Goal: Task Accomplishment & Management: Use online tool/utility

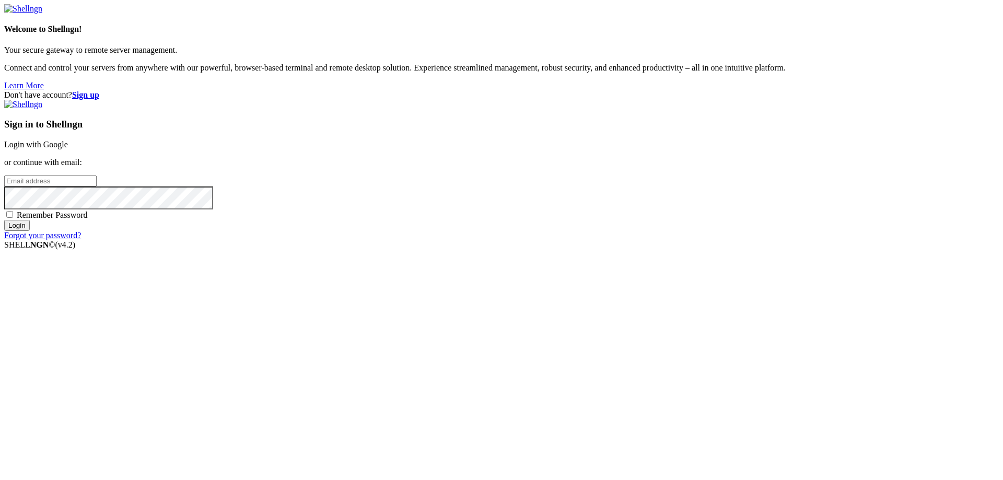
click at [320, 208] on div "Don't have account? Sign up Sign in to Shellngn Login with Google or continue w…" at bounding box center [501, 165] width 995 height 150
click at [99, 90] on strong "Sign up" at bounding box center [85, 94] width 27 height 9
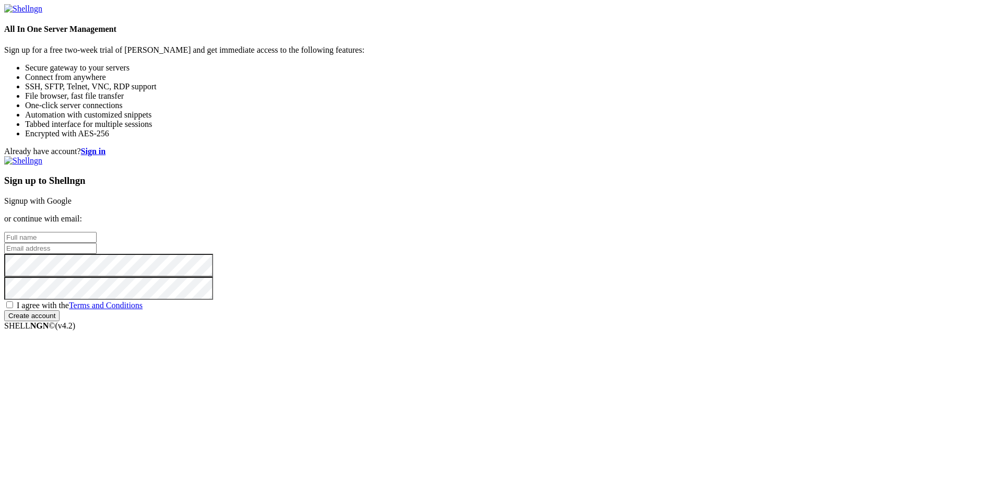
click at [97, 232] on input "text" at bounding box center [50, 237] width 92 height 11
click at [97, 243] on input "email" at bounding box center [50, 248] width 92 height 11
paste input "[EMAIL_ADDRESS][DOMAIN_NAME]"
type input "[EMAIL_ADDRESS][DOMAIN_NAME]"
click at [97, 232] on input "text" at bounding box center [50, 237] width 92 height 11
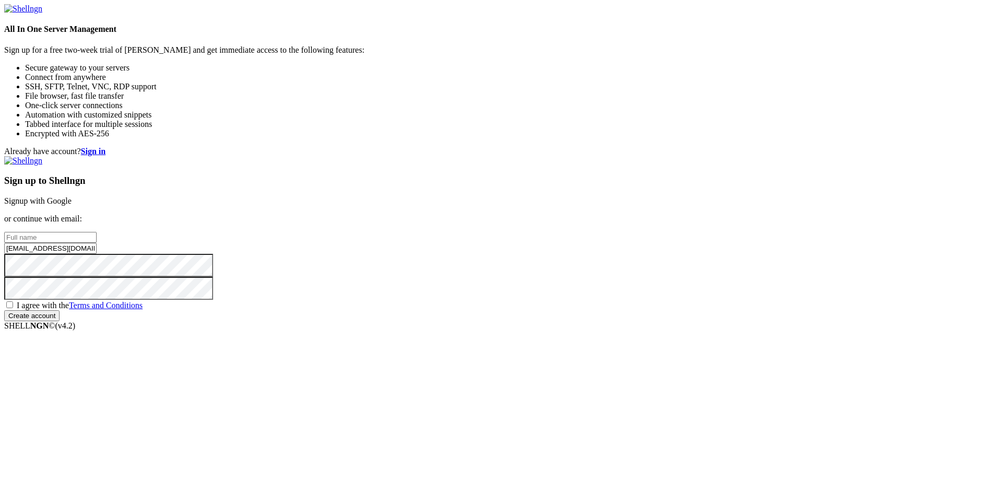
paste input "[EMAIL_ADDRESS][DOMAIN_NAME]"
type input "[EMAIL_ADDRESS][DOMAIN_NAME]"
click at [566, 314] on div "Sign up to Shellngn Signup with Google or continue with email: 4mr9rpqnnr@ozsai…" at bounding box center [501, 238] width 995 height 165
click at [143, 310] on span "I agree with the Terms and Conditions" at bounding box center [80, 305] width 126 height 9
click at [13, 308] on input "I agree with the Terms and Conditions" at bounding box center [9, 305] width 7 height 7
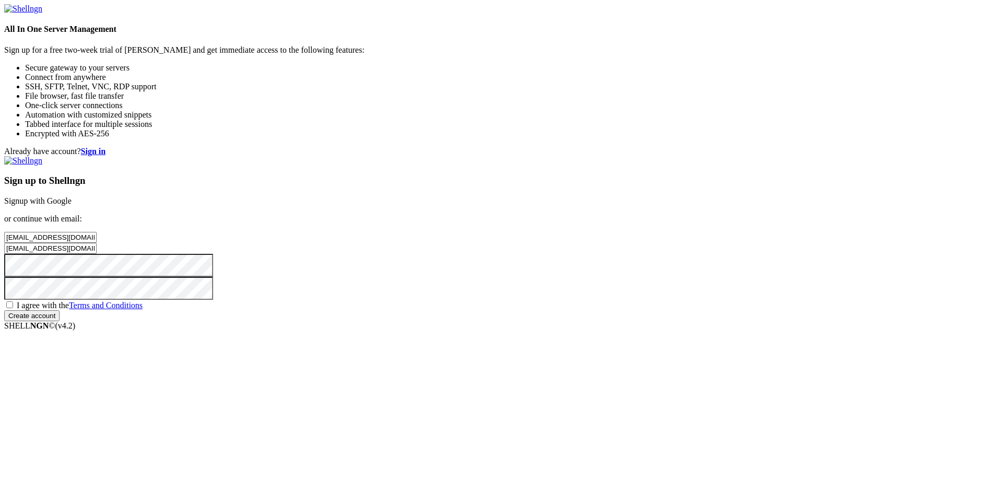
checkbox input "true"
click at [60, 321] on input "Create account" at bounding box center [31, 315] width 55 height 11
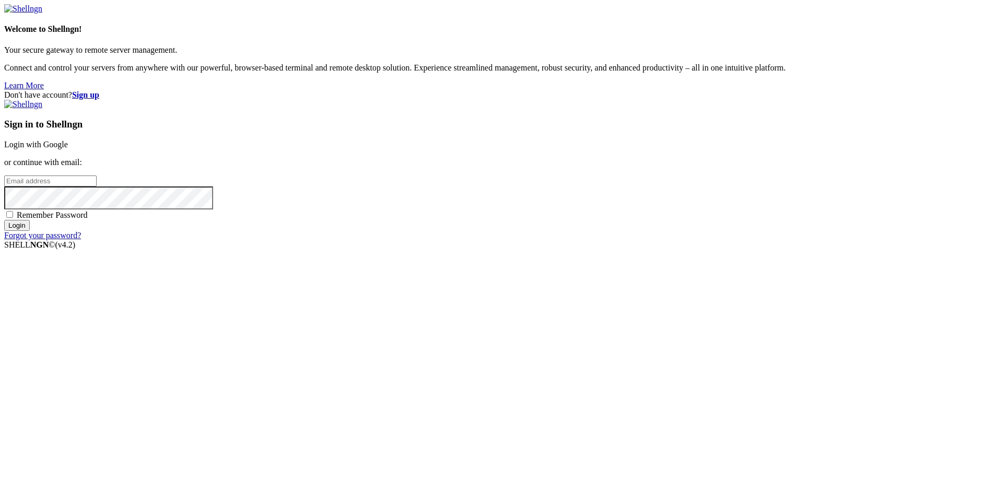
click at [97, 187] on input "email" at bounding box center [50, 181] width 92 height 11
paste input "[TECHNICAL_ID]"
type input "[TECHNICAL_ID]"
paste input "[EMAIL_ADDRESS][DOMAIN_NAME]"
type input "[EMAIL_ADDRESS][DOMAIN_NAME]"
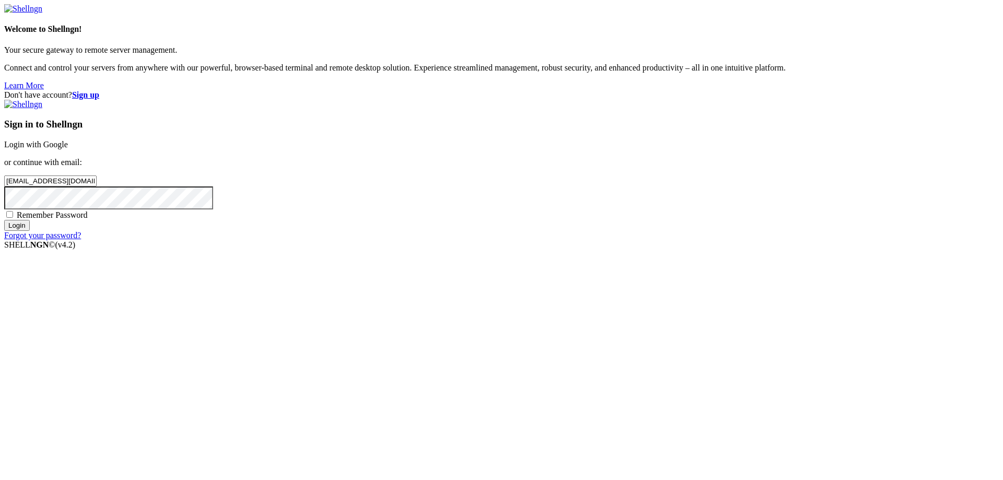
click at [88, 219] on span "Remember Password" at bounding box center [52, 215] width 71 height 9
click at [13, 218] on input "Remember Password" at bounding box center [9, 214] width 7 height 7
checkbox input "true"
click at [30, 231] on input "Login" at bounding box center [17, 225] width 26 height 11
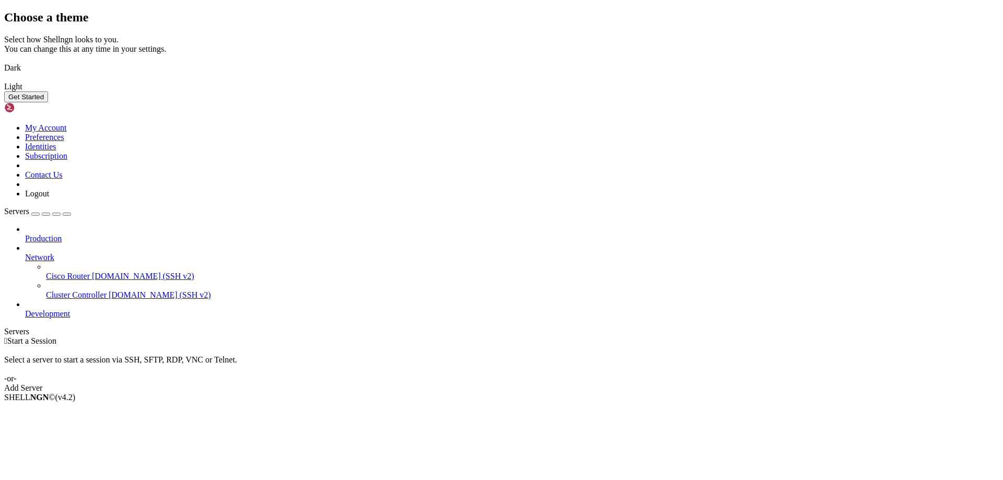
click at [4, 61] on img at bounding box center [4, 61] width 0 height 0
click at [48, 102] on button "Get Started" at bounding box center [26, 96] width 44 height 11
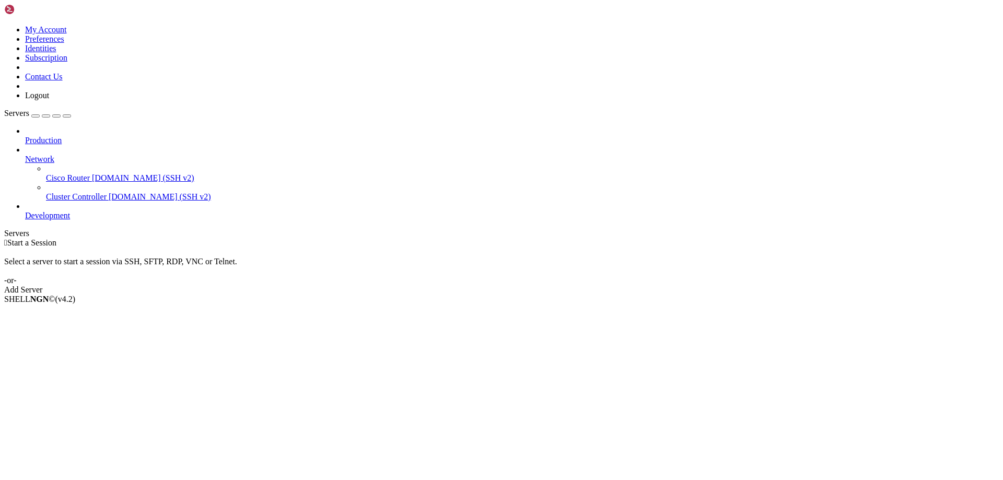
click at [44, 211] on span "Development" at bounding box center [47, 215] width 45 height 9
click at [25, 211] on icon at bounding box center [25, 211] width 0 height 0
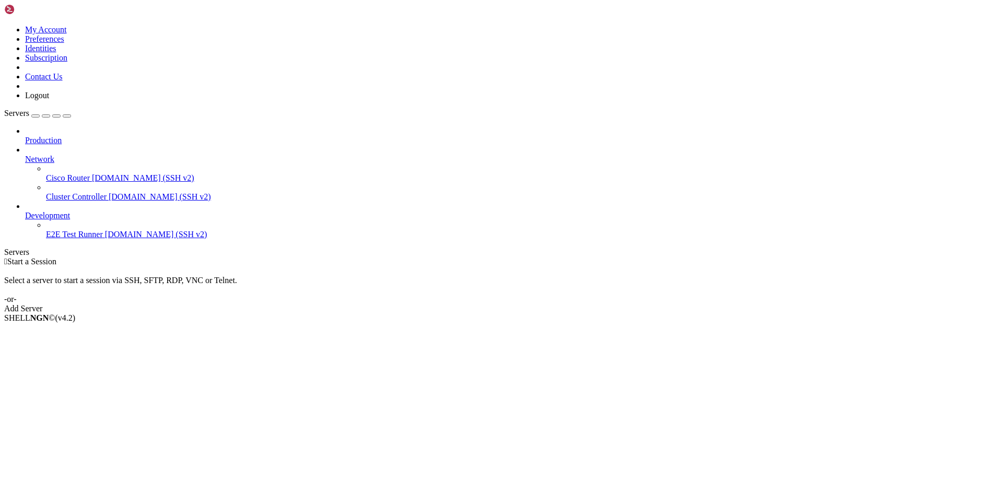
drag, startPoint x: 92, startPoint y: 218, endPoint x: 75, endPoint y: 207, distance: 20.4
click at [59, 397] on span "Properties" at bounding box center [42, 401] width 34 height 9
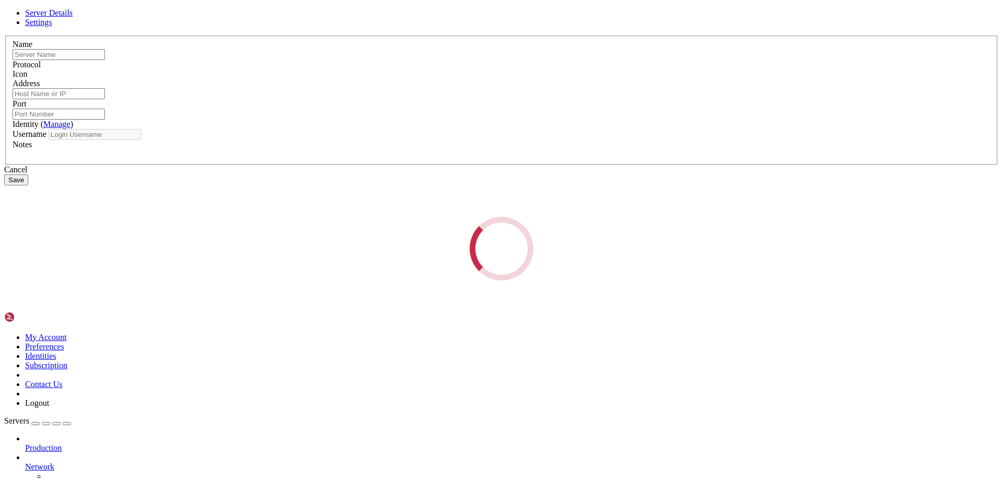
type input "E2E Test Runner"
type input "[DOMAIN_NAME]"
type input "22"
type input "root"
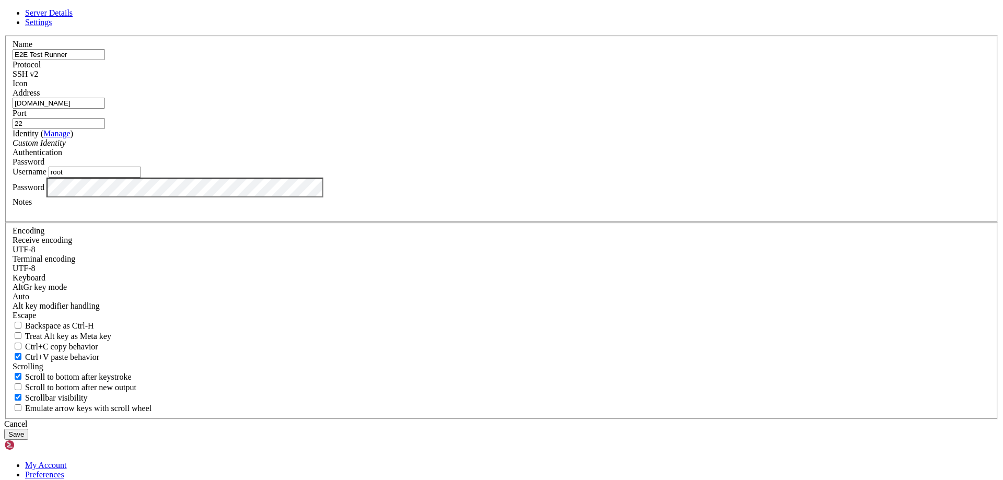
drag, startPoint x: 468, startPoint y: 196, endPoint x: 397, endPoint y: 195, distance: 70.6
click at [397, 109] on div "Address [DOMAIN_NAME]" at bounding box center [502, 98] width 978 height 20
click at [105, 109] on input "[DOMAIN_NAME]" at bounding box center [59, 103] width 92 height 11
drag, startPoint x: 458, startPoint y: 179, endPoint x: 282, endPoint y: 176, distance: 176.1
click at [282, 176] on div "Server Details Settings Name E2E Test Runner Protocol SSH v2 Icon" at bounding box center [501, 224] width 995 height 432
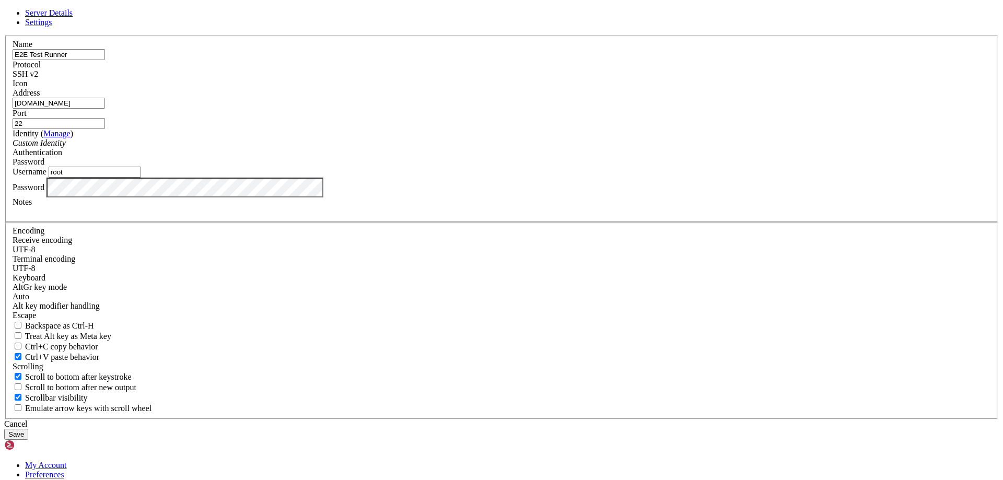
paste input "[TECHNICAL_ID]"
type input "[TECHNICAL_ID]"
drag, startPoint x: 339, startPoint y: 261, endPoint x: 304, endPoint y: 262, distance: 35.0
click at [304, 262] on div "Server Details Settings Name E2E Test Runner Protocol SSH v2 Icon" at bounding box center [501, 224] width 995 height 432
click at [141, 178] on input "root" at bounding box center [95, 172] width 92 height 11
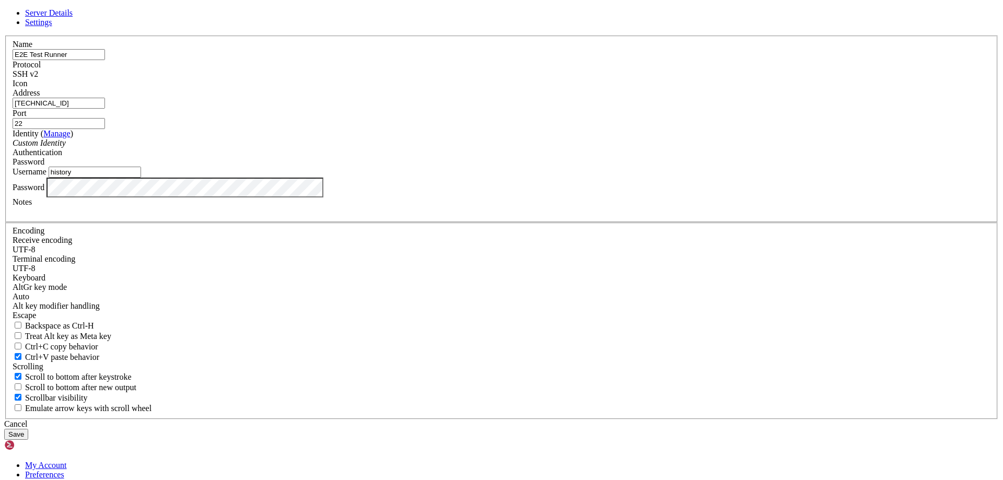
type input "history"
click at [28, 429] on button "Save" at bounding box center [16, 434] width 24 height 11
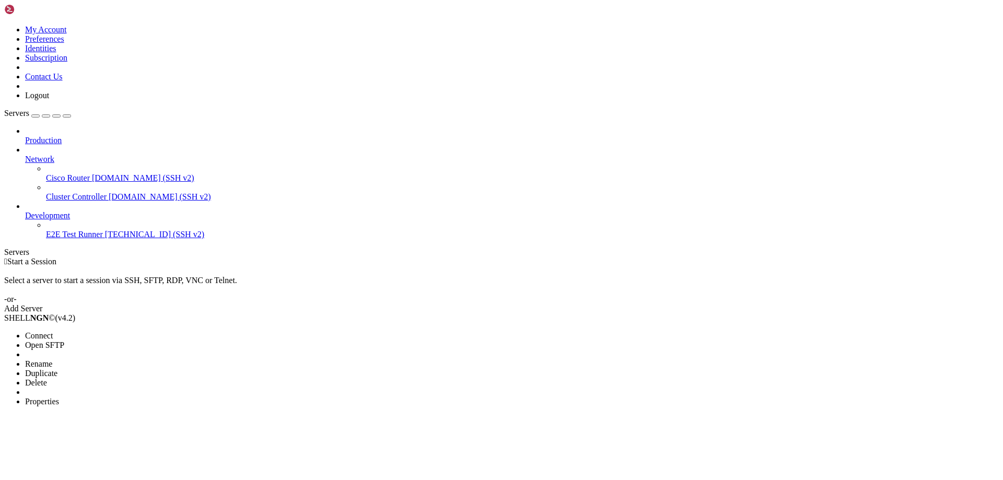
click at [95, 331] on li "Connect" at bounding box center [72, 335] width 95 height 9
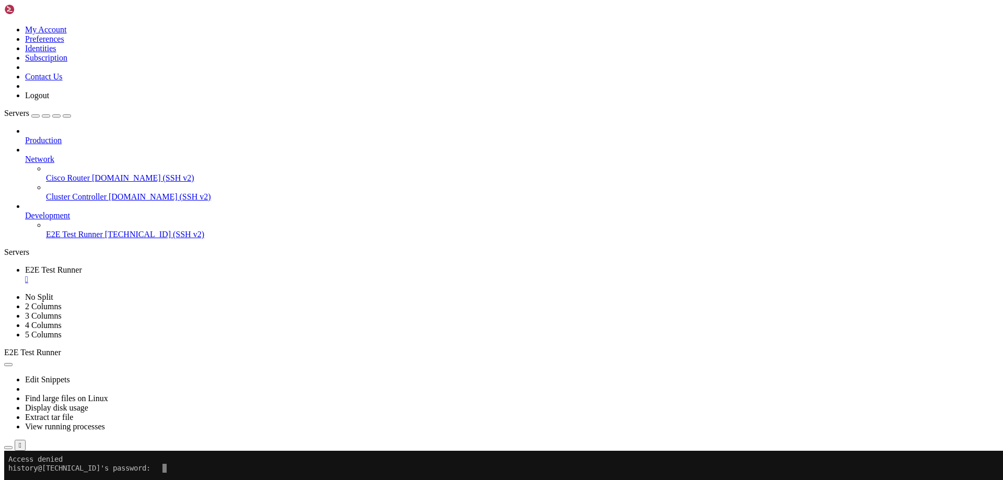
click at [214, 275] on div "" at bounding box center [512, 279] width 974 height 9
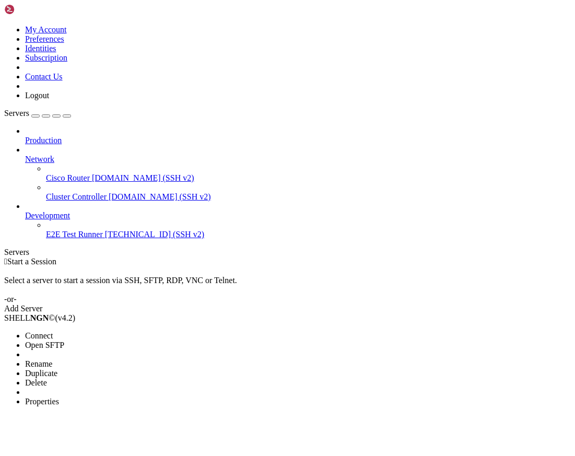
click at [71, 397] on li "Properties" at bounding box center [72, 401] width 95 height 9
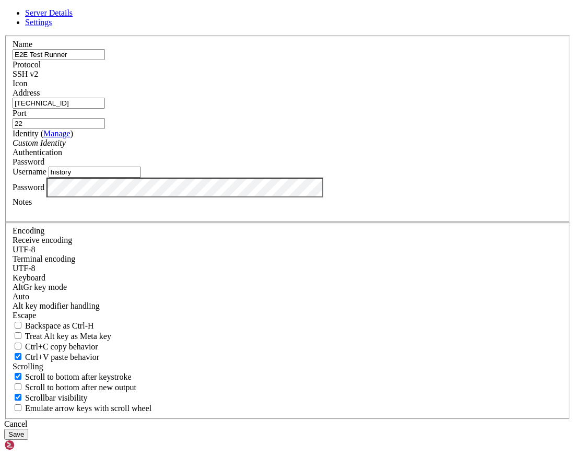
click at [0, 261] on html "Loading... Server Details Settings Name E2E Test Runner Protocol SSH v2 Icon" at bounding box center [287, 381] width 575 height 763
click at [28, 429] on button "Save" at bounding box center [16, 434] width 24 height 11
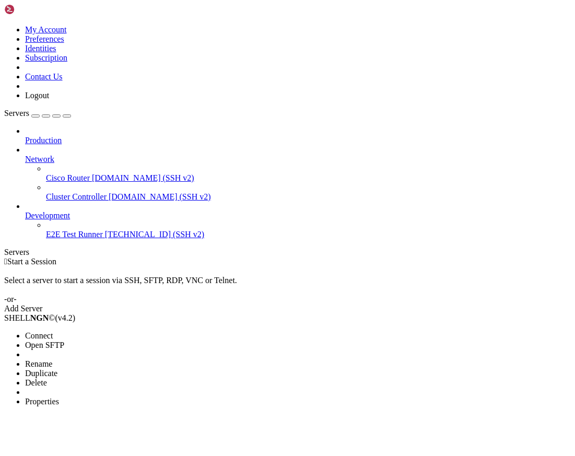
click at [101, 331] on li "Connect" at bounding box center [72, 335] width 95 height 9
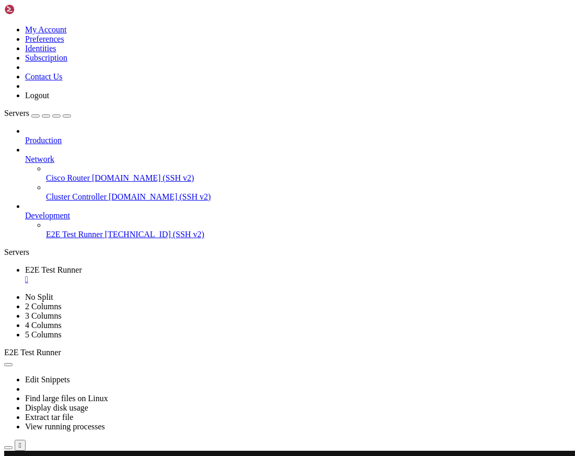
click at [71, 114] on button "button" at bounding box center [67, 115] width 8 height 3
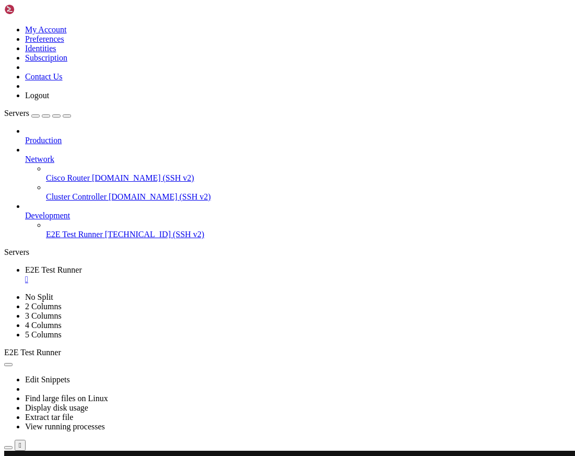
scroll to position [10705, 0]
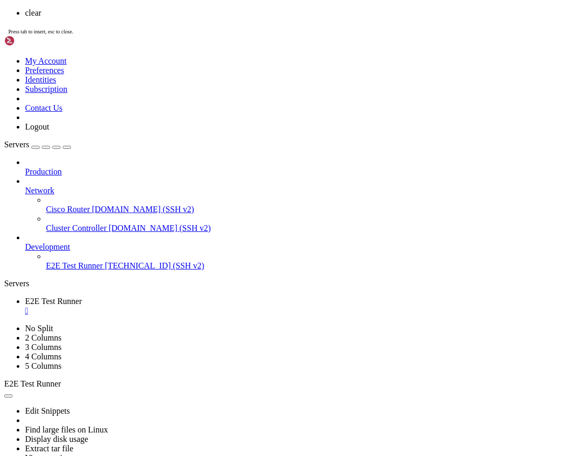
scroll to position [0, 0]
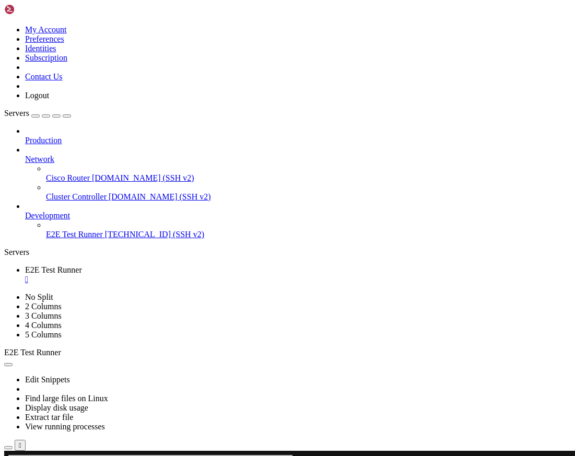
drag, startPoint x: 82, startPoint y: 769, endPoint x: 8, endPoint y: 467, distance: 310.5
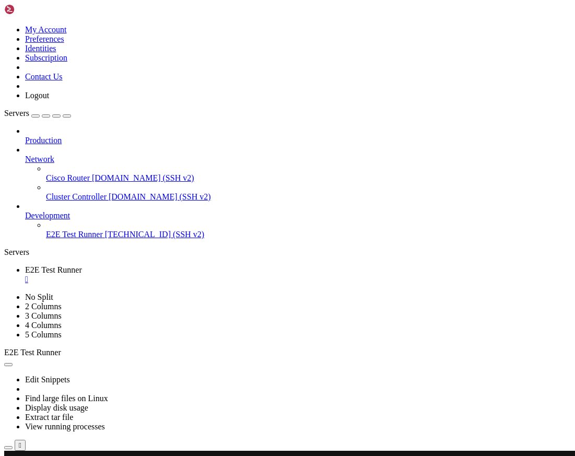
scroll to position [124, 0]
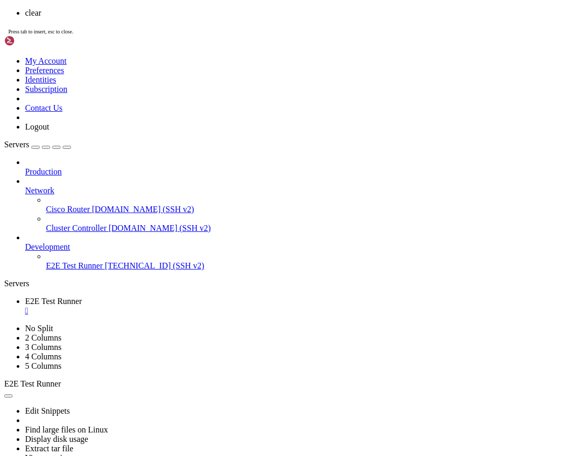
scroll to position [0, 0]
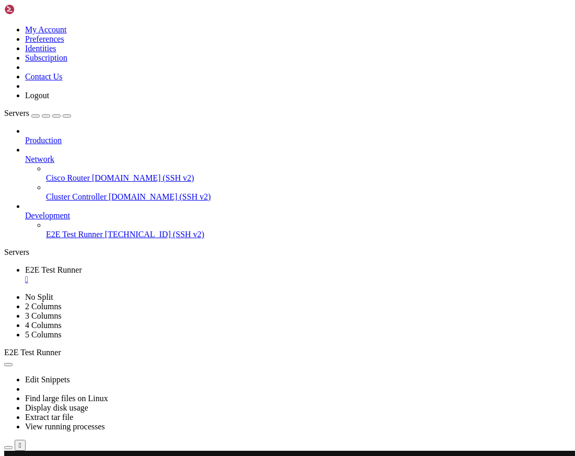
click at [13, 363] on button "button" at bounding box center [8, 364] width 8 height 3
click at [7, 248] on div "Servers" at bounding box center [287, 252] width 567 height 9
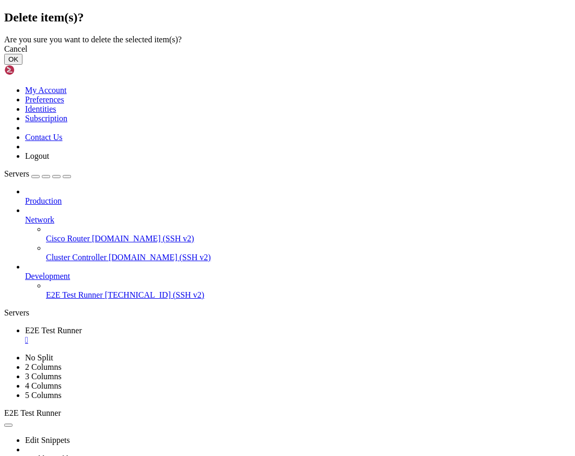
click at [22, 65] on button "OK" at bounding box center [13, 59] width 18 height 11
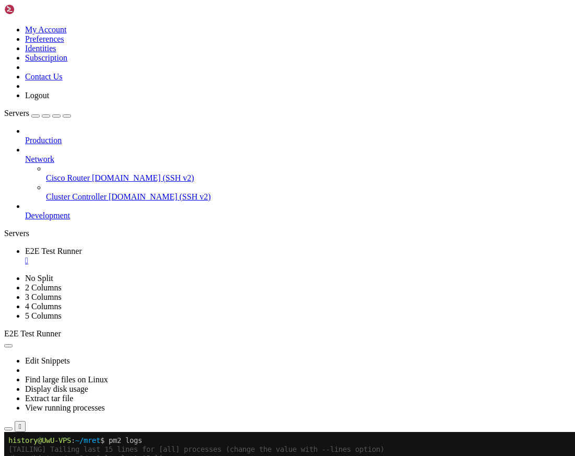
click at [207, 247] on link "E2E Test Runner " at bounding box center [298, 256] width 546 height 19
click at [211, 256] on div "" at bounding box center [298, 260] width 546 height 9
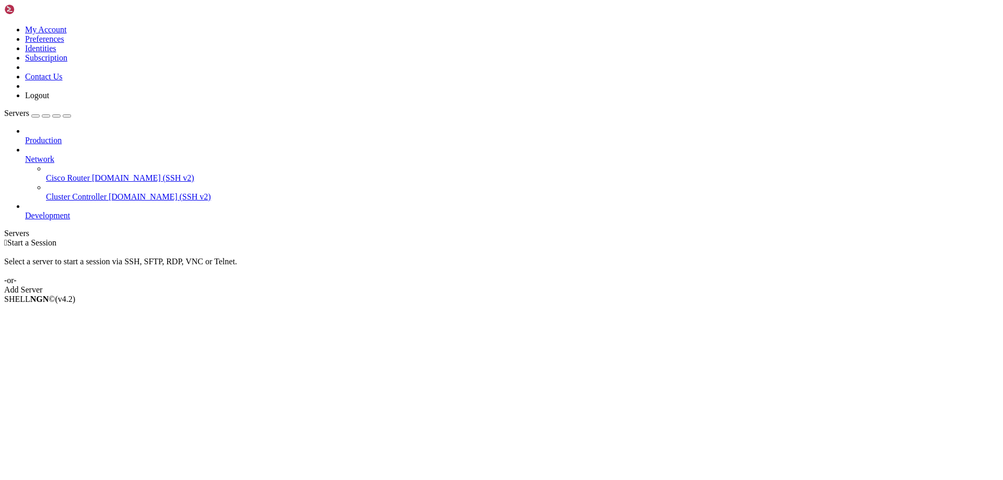
click at [62, 174] on div "Cisco Router demo.shellngn.com (SSH v2)" at bounding box center [522, 178] width 953 height 9
click at [27, 211] on link "Development" at bounding box center [512, 215] width 974 height 9
click at [80, 192] on span "Cluster Controller" at bounding box center [76, 196] width 61 height 9
click at [109, 192] on span "demo.shellngn.com (SSH v2)" at bounding box center [160, 196] width 102 height 9
click at [53, 313] on span "Connect" at bounding box center [39, 317] width 28 height 9
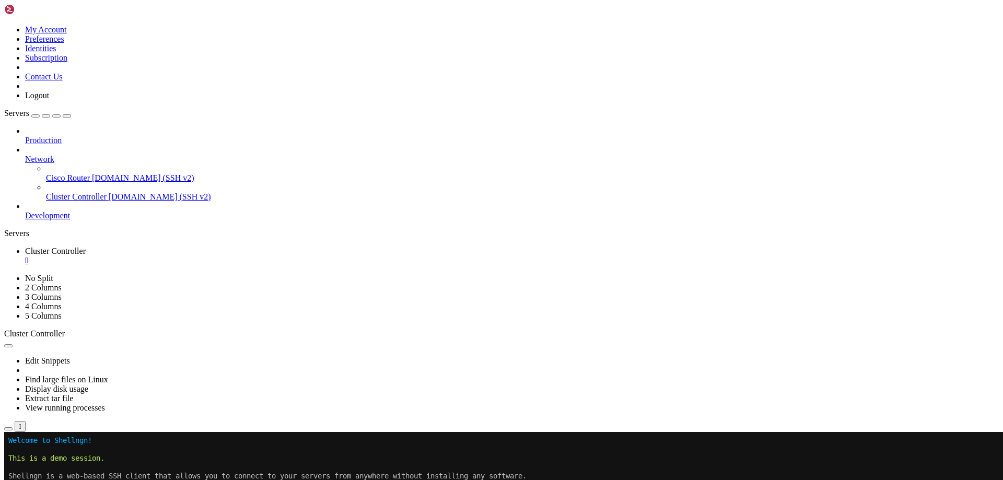
click at [47, 211] on span "Development" at bounding box center [47, 215] width 45 height 9
click at [53, 478] on span "Connect" at bounding box center [39, 482] width 28 height 9
click at [62, 136] on span "Production" at bounding box center [43, 140] width 37 height 9
click at [25, 136] on icon at bounding box center [25, 136] width 0 height 0
